Goal: Contribute content: Add original content to the website for others to see

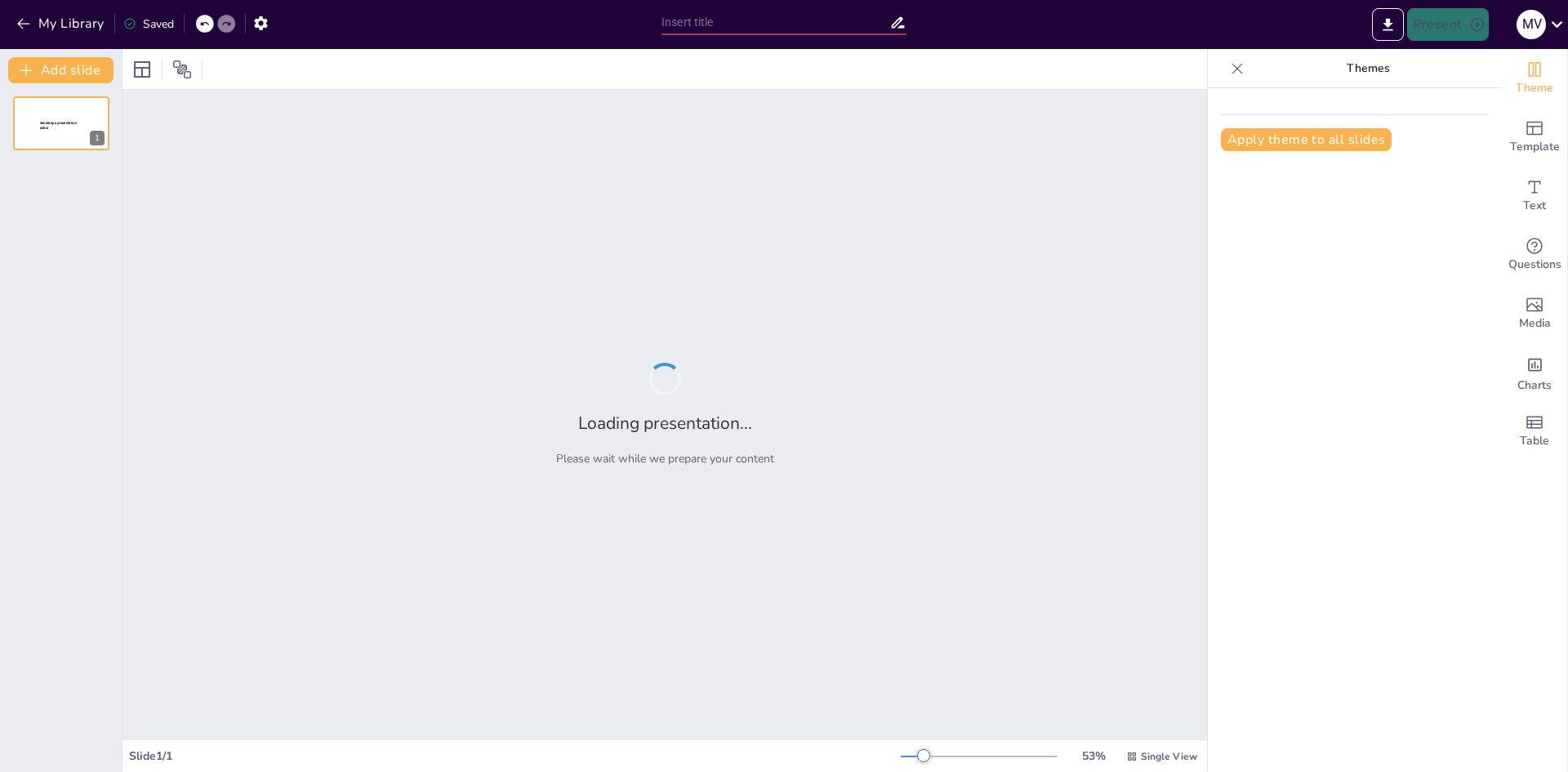
type input "El Rol del Docente en la Didáctica del Español"
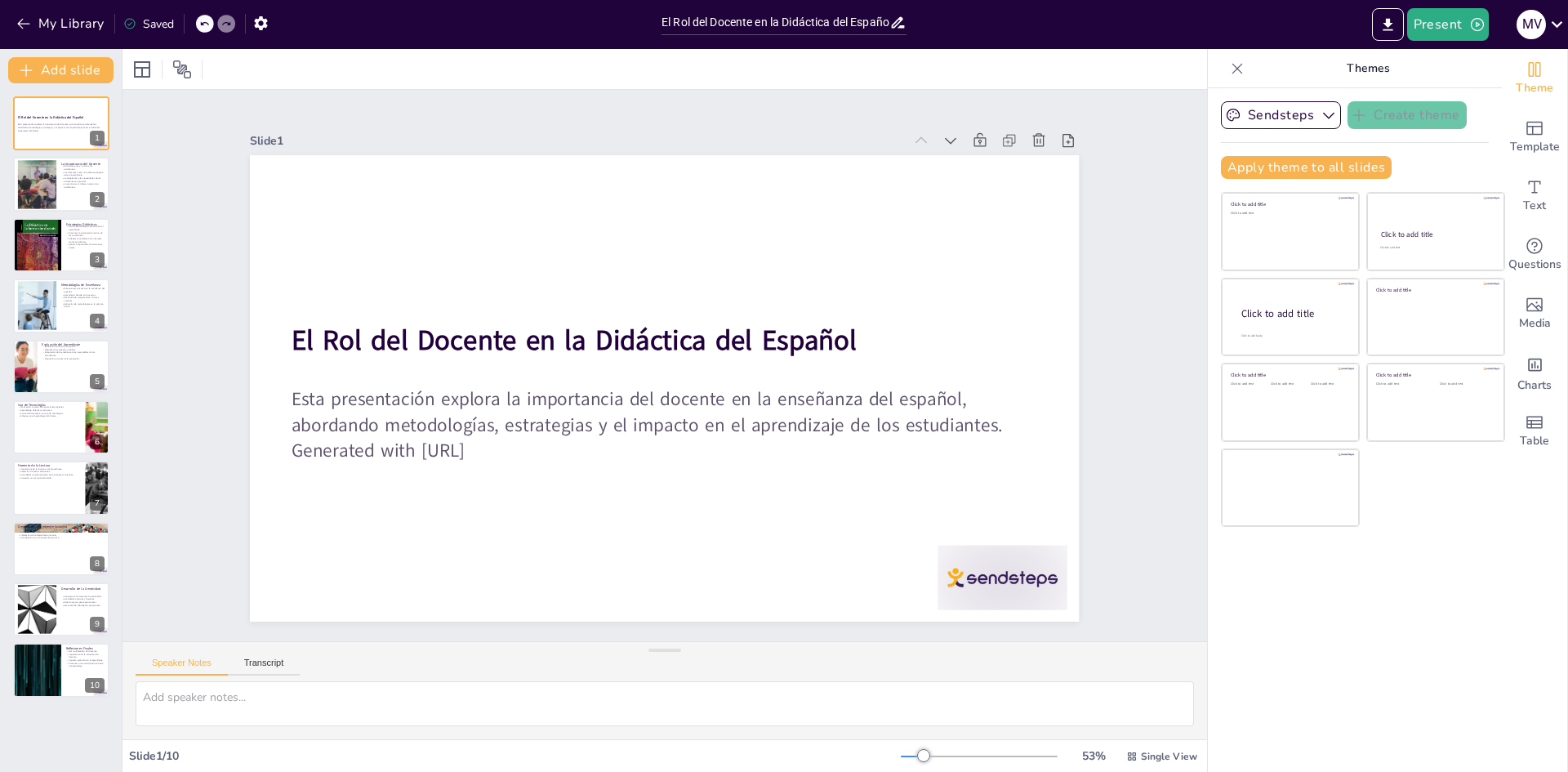
click at [1228, 67] on icon at bounding box center [1237, 69] width 17 height 17
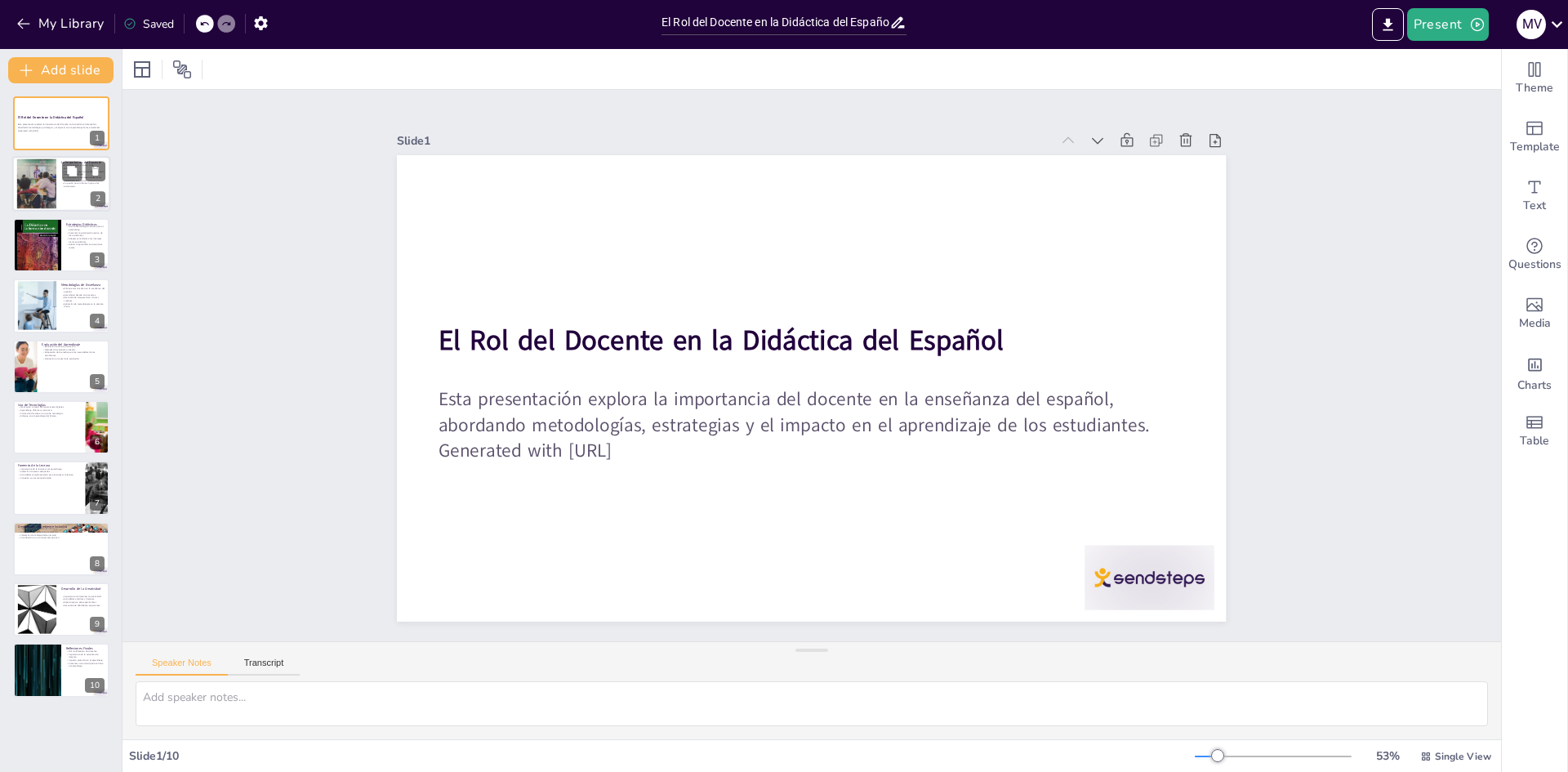
click at [56, 187] on div at bounding box center [61, 184] width 98 height 55
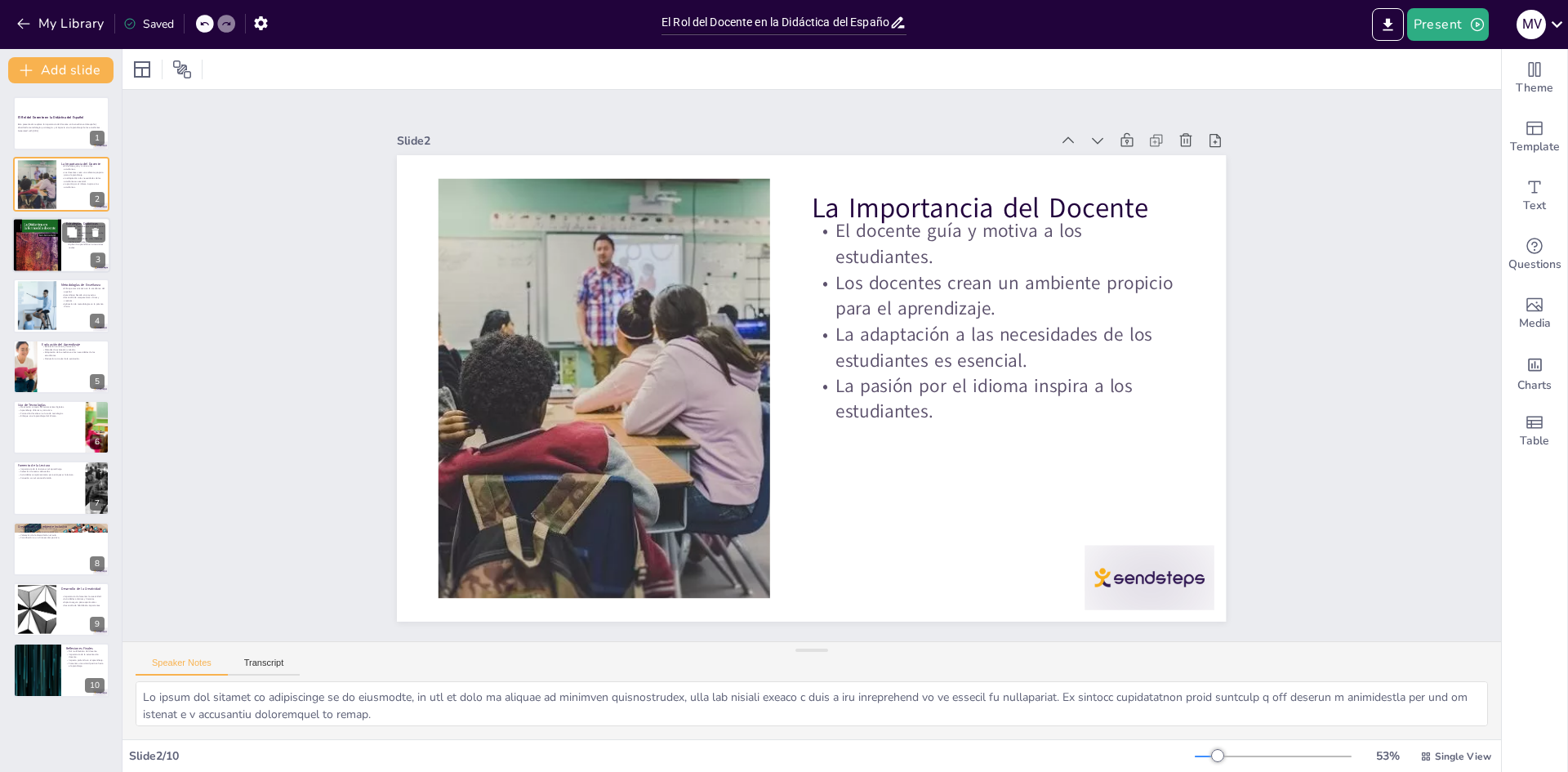
click at [68, 250] on div at bounding box center [61, 245] width 98 height 55
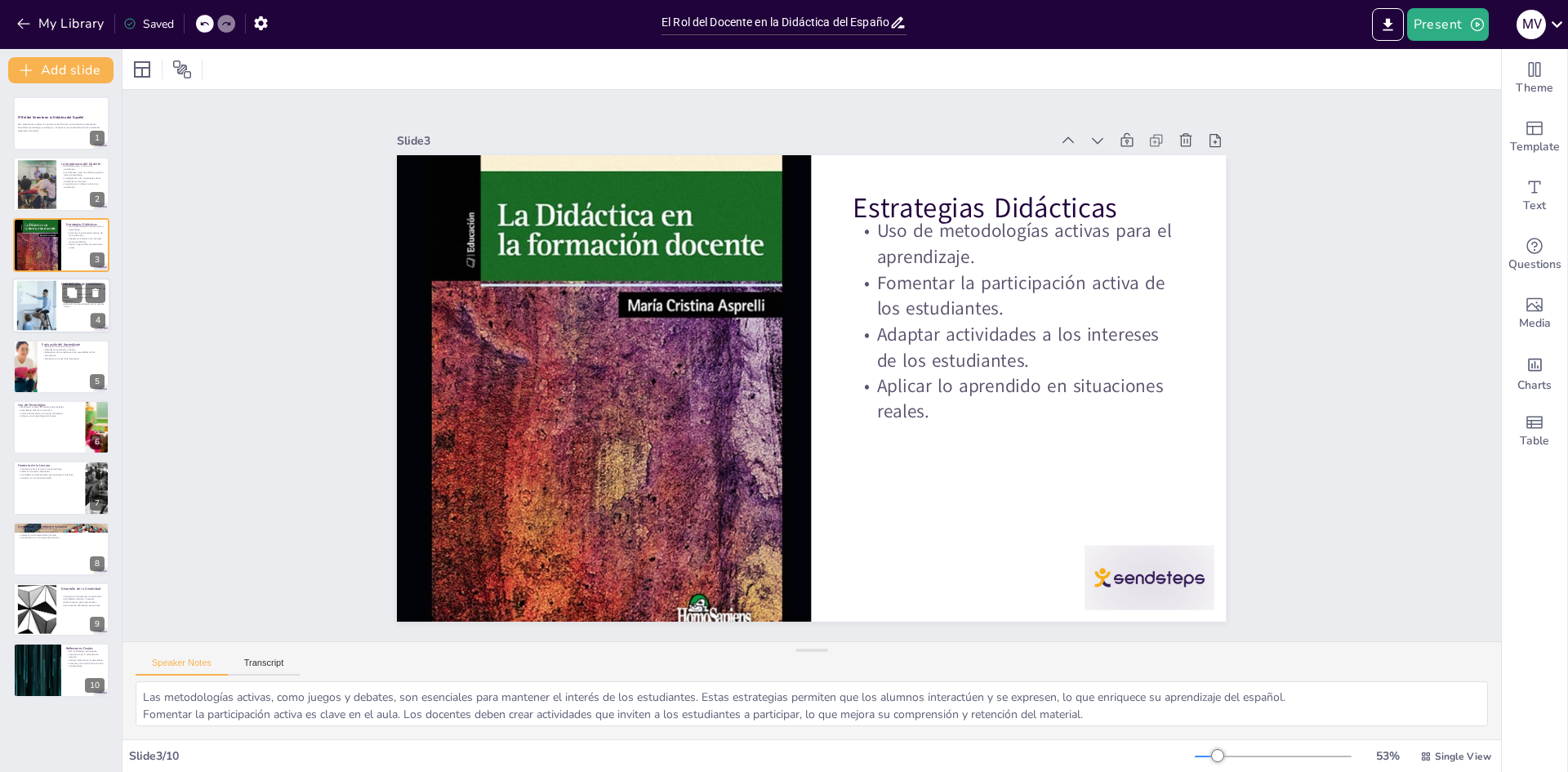
click at [38, 308] on div at bounding box center [37, 305] width 88 height 50
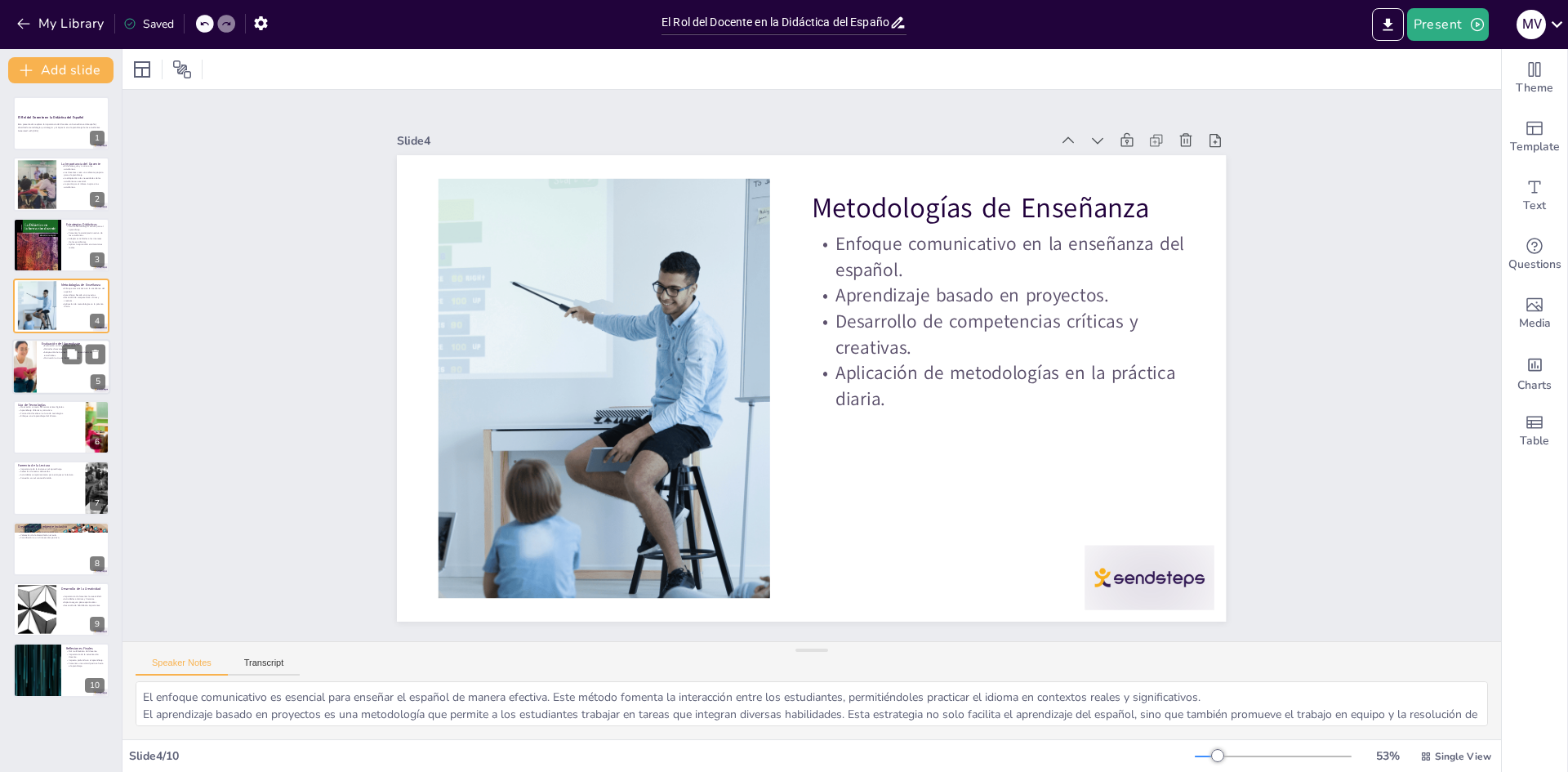
click at [68, 364] on div at bounding box center [61, 366] width 98 height 55
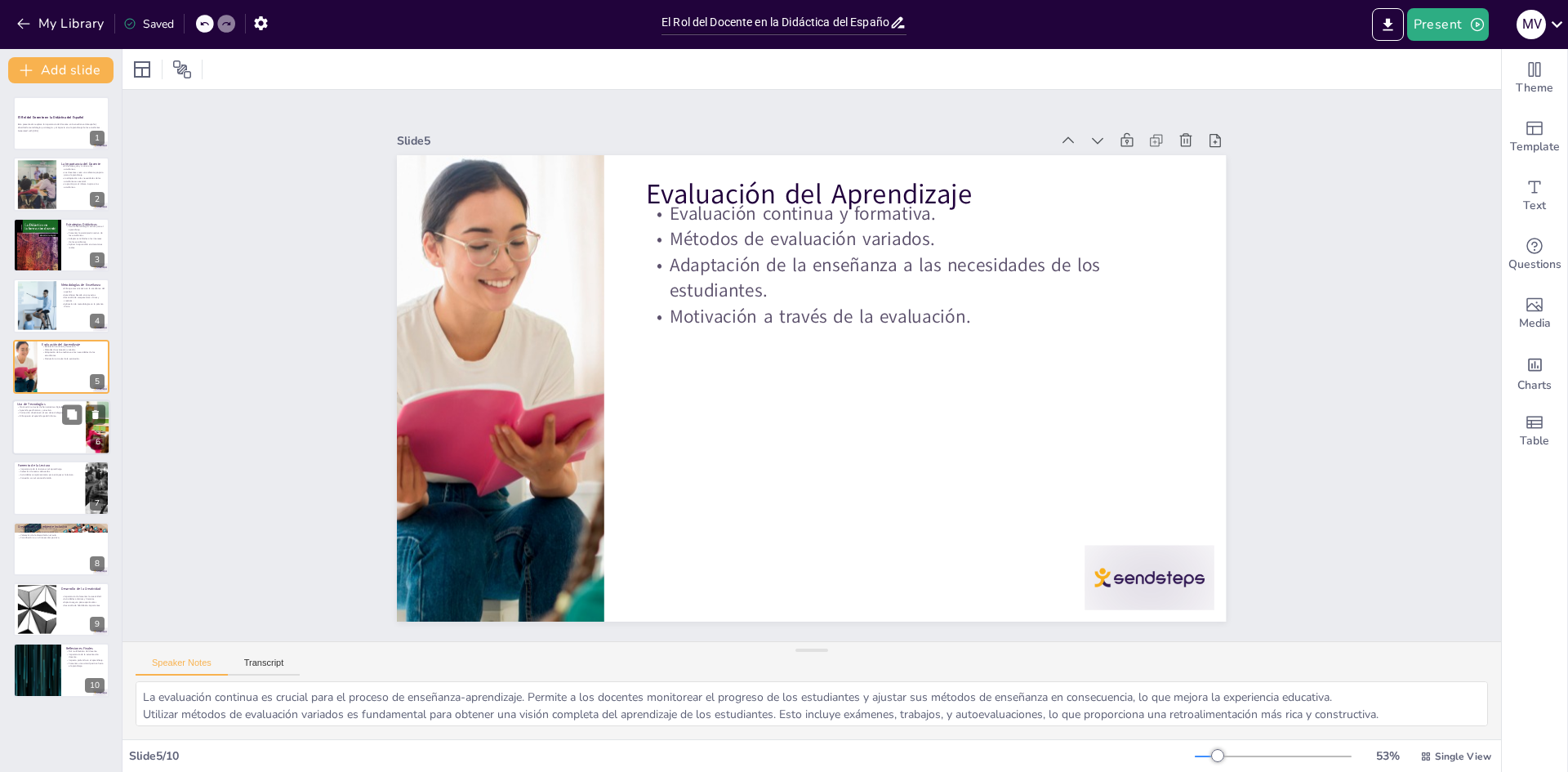
click at [37, 418] on div at bounding box center [61, 427] width 98 height 55
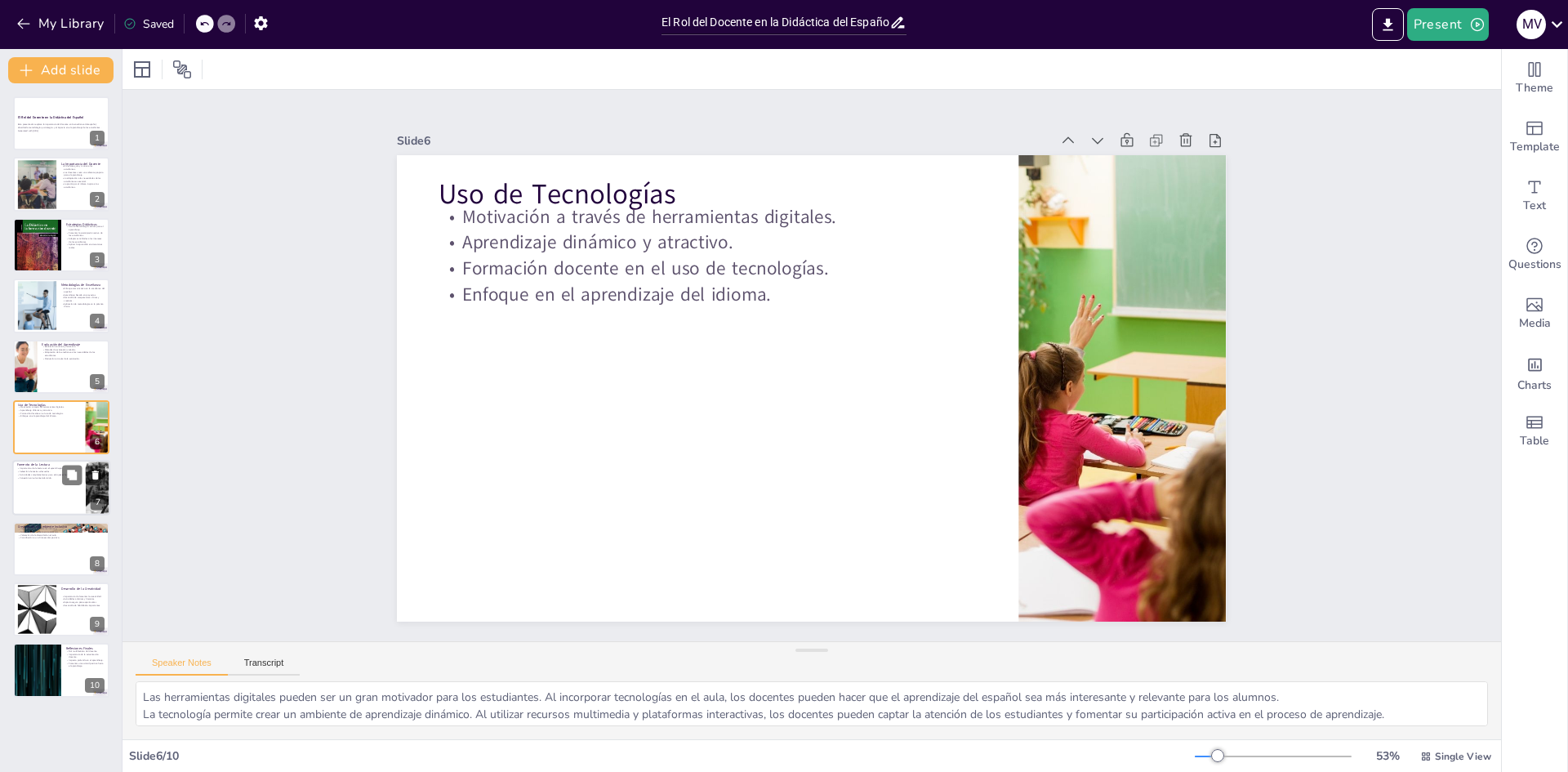
click at [46, 485] on div at bounding box center [61, 488] width 98 height 55
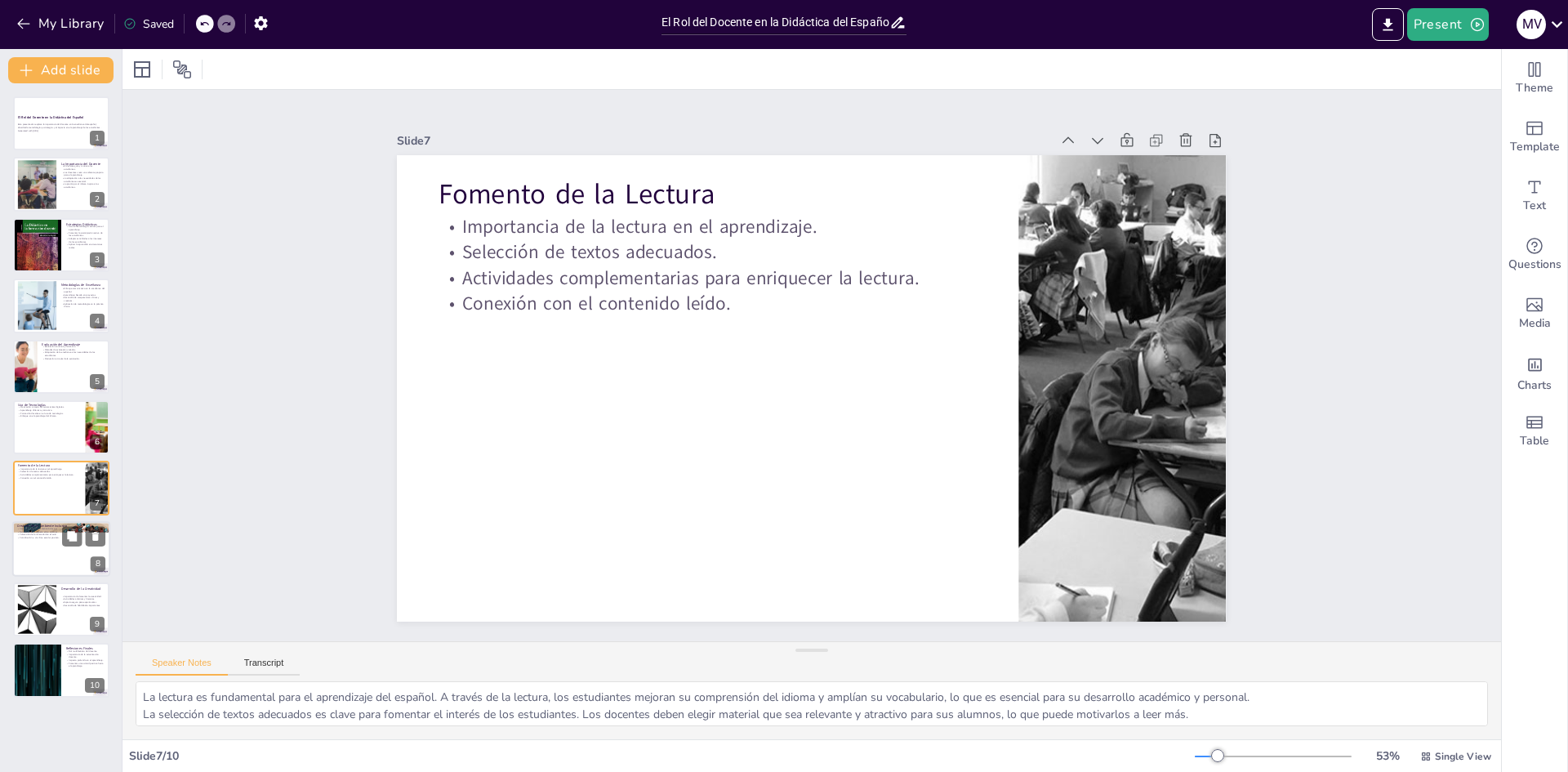
click at [62, 556] on div at bounding box center [61, 548] width 98 height 55
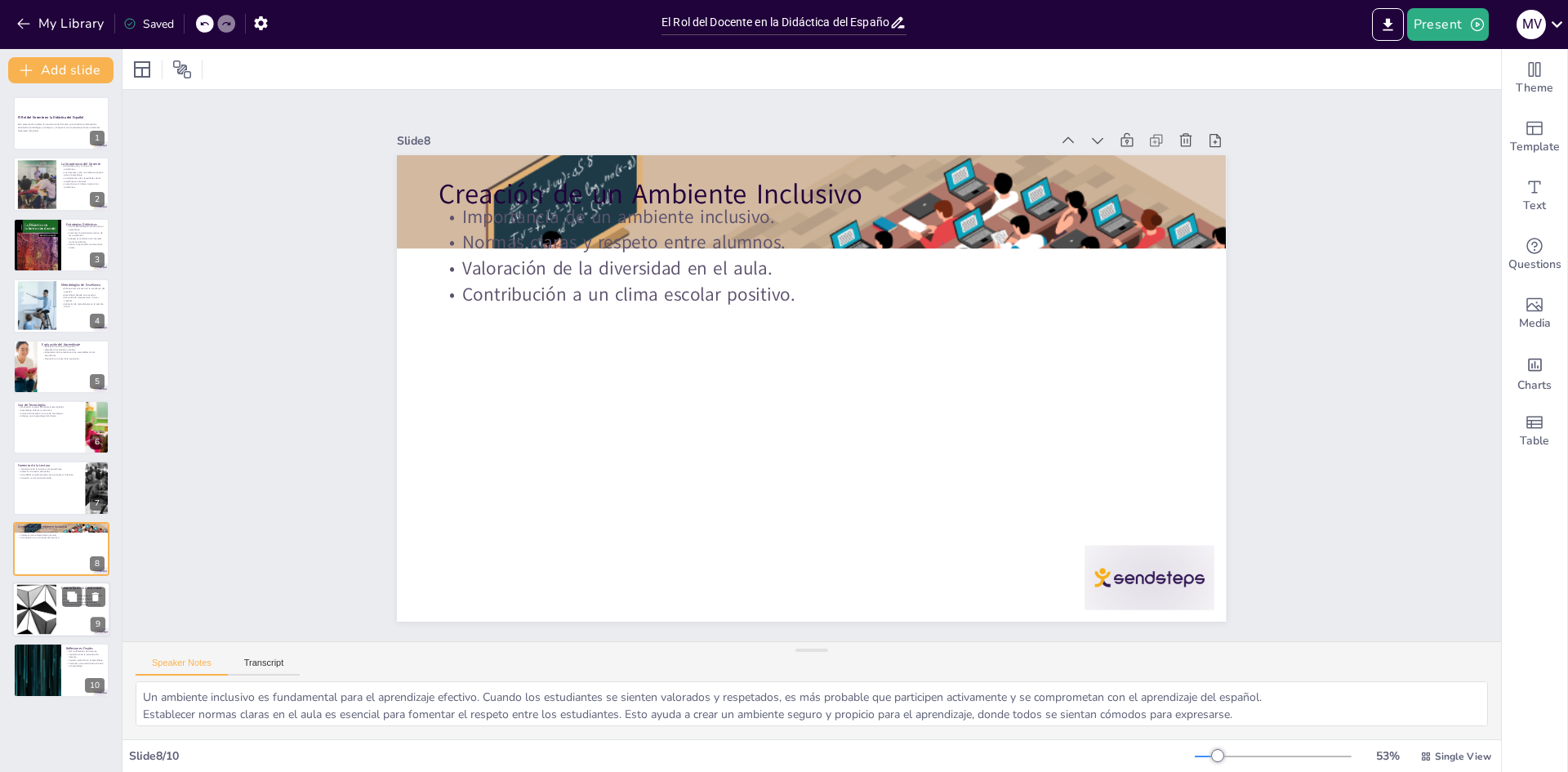
click at [55, 607] on div at bounding box center [37, 609] width 88 height 50
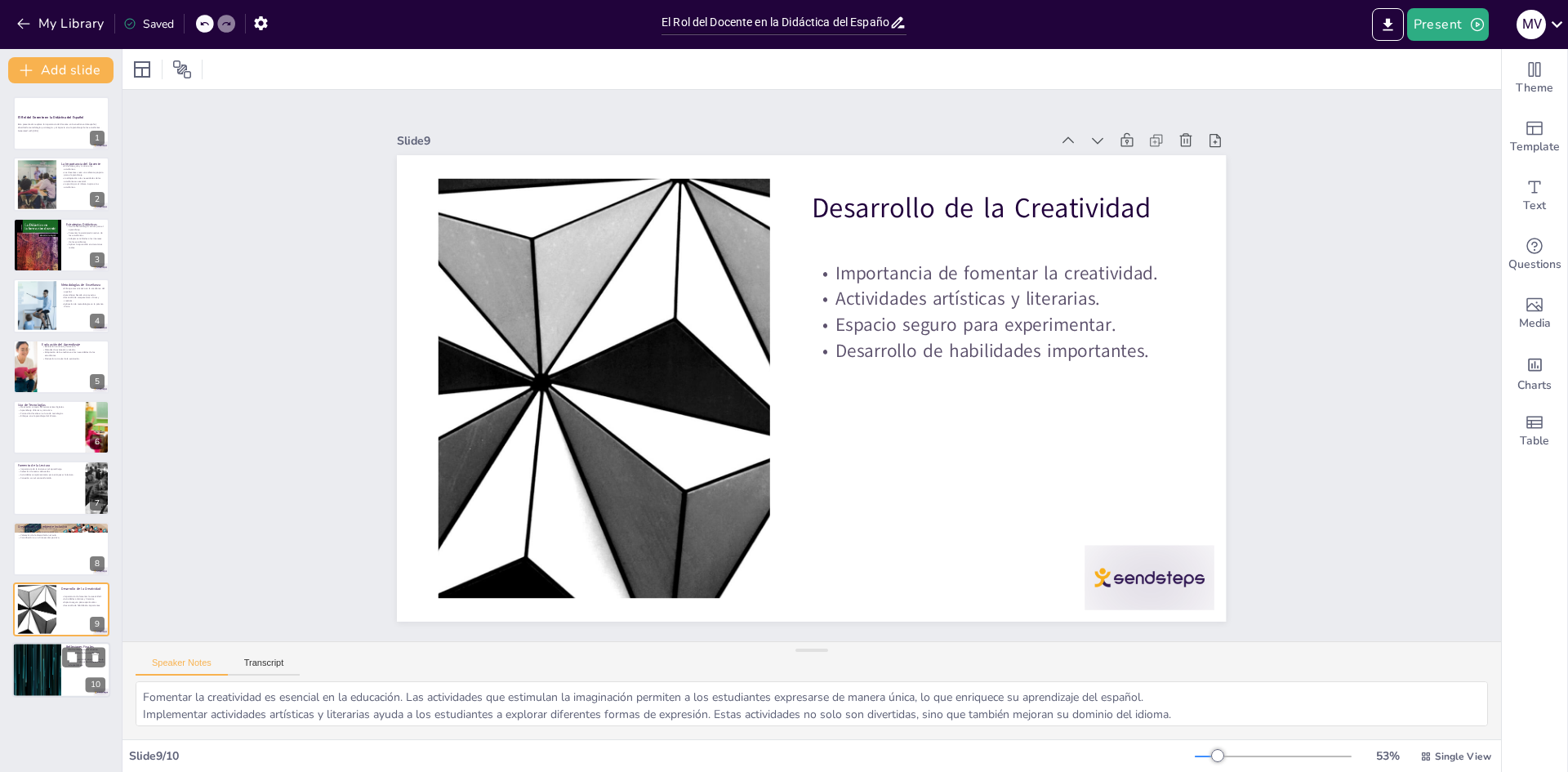
click at [51, 668] on div at bounding box center [37, 670] width 98 height 55
type textarea "El rol del docente es multifacético, ya que abarca diferentes aspectos de la en…"
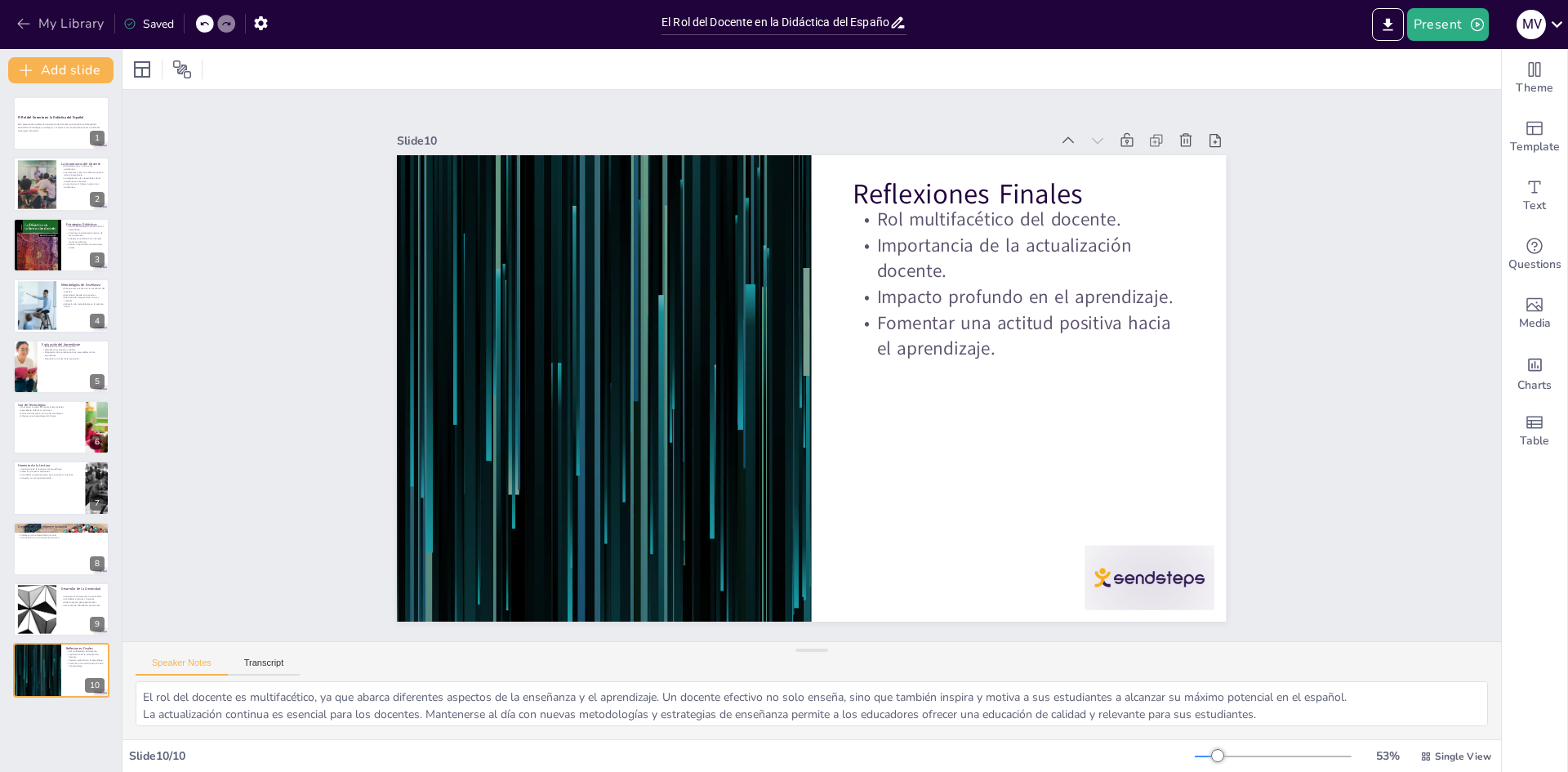
click at [24, 20] on icon "button" at bounding box center [24, 24] width 17 height 17
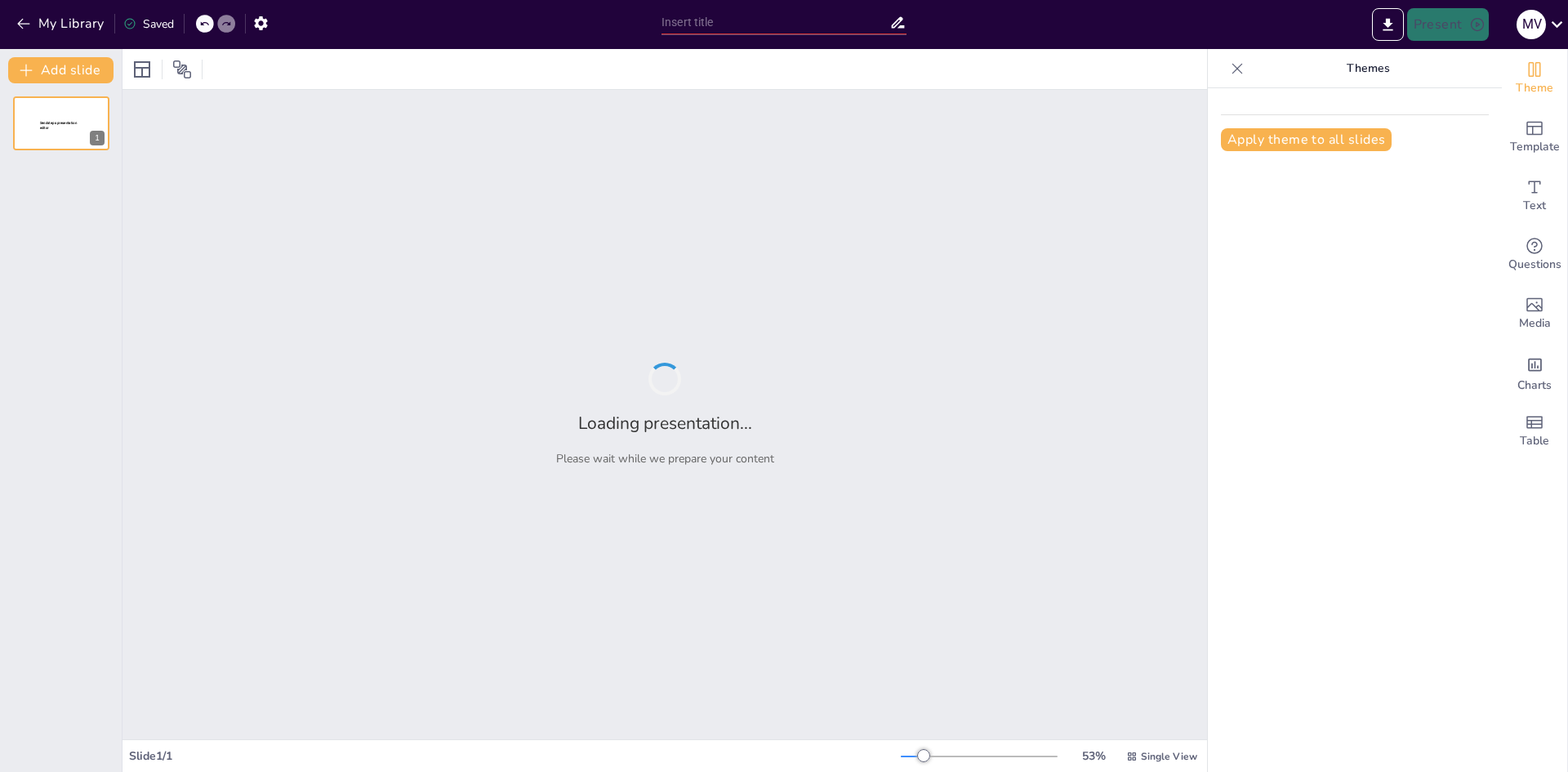
type input "El Rol del Docente en la Didáctica del Español"
